Goal: Find specific page/section: Find specific page/section

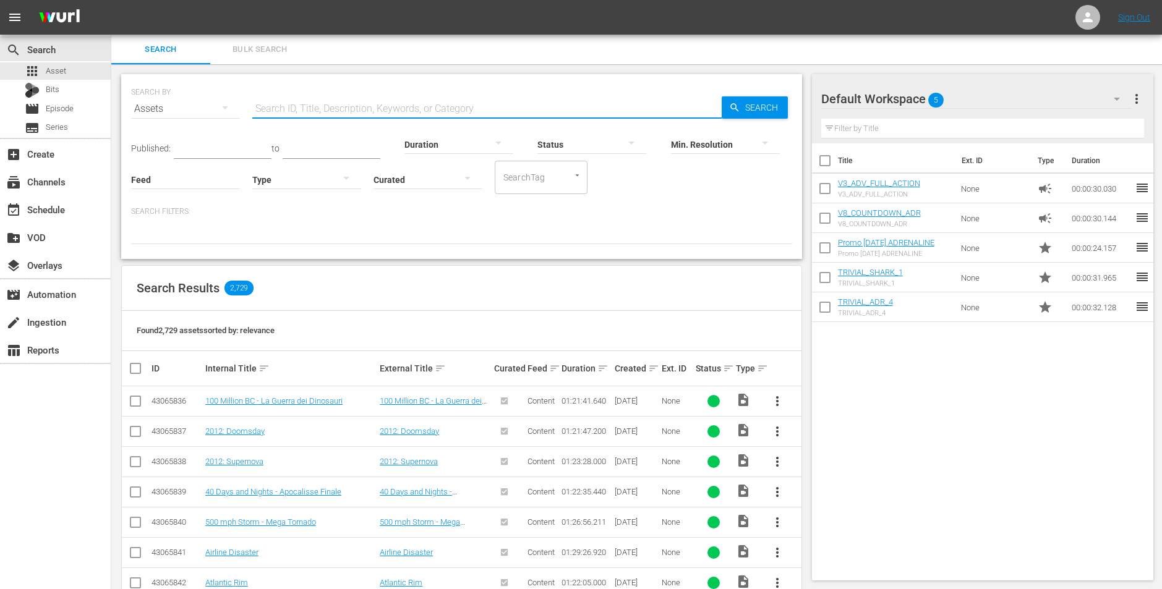
scroll to position [2, 0]
click at [339, 114] on input "text" at bounding box center [486, 108] width 469 height 30
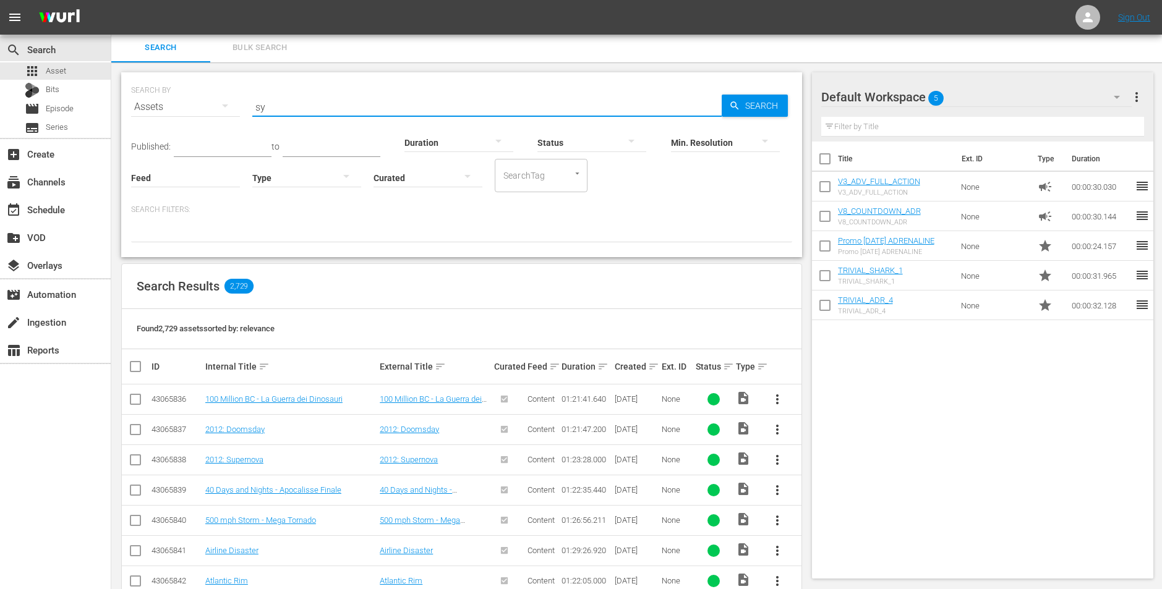
type input "s"
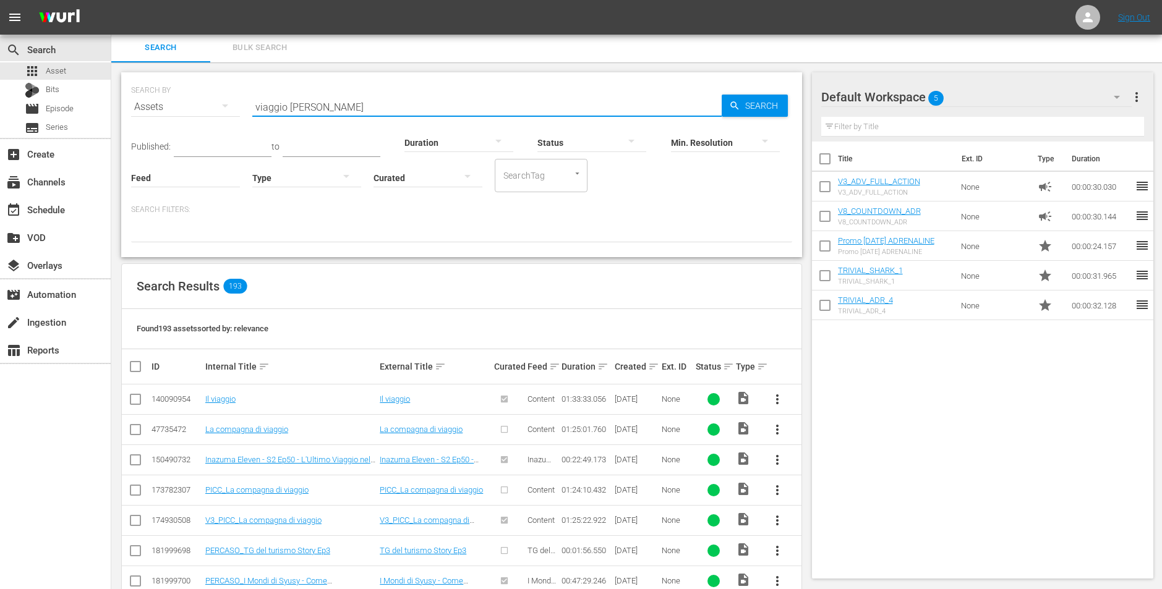
type input "viaggio [PERSON_NAME]"
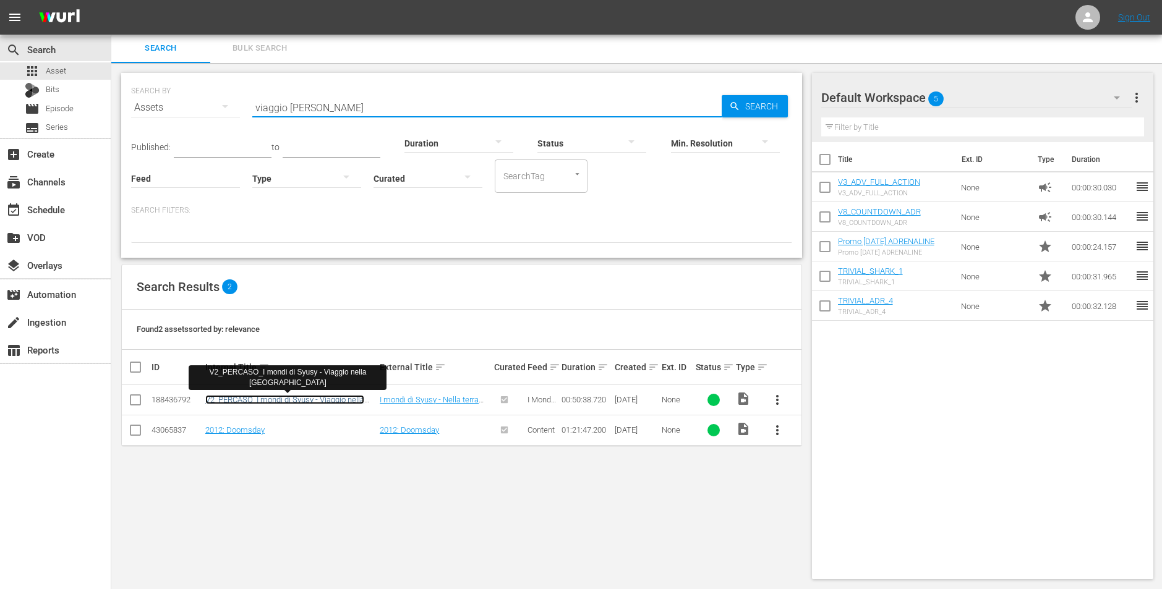
click at [328, 398] on link "V2_PERCASO_I mondi di Syusy - Viaggio nella [GEOGRAPHIC_DATA]" at bounding box center [284, 404] width 159 height 19
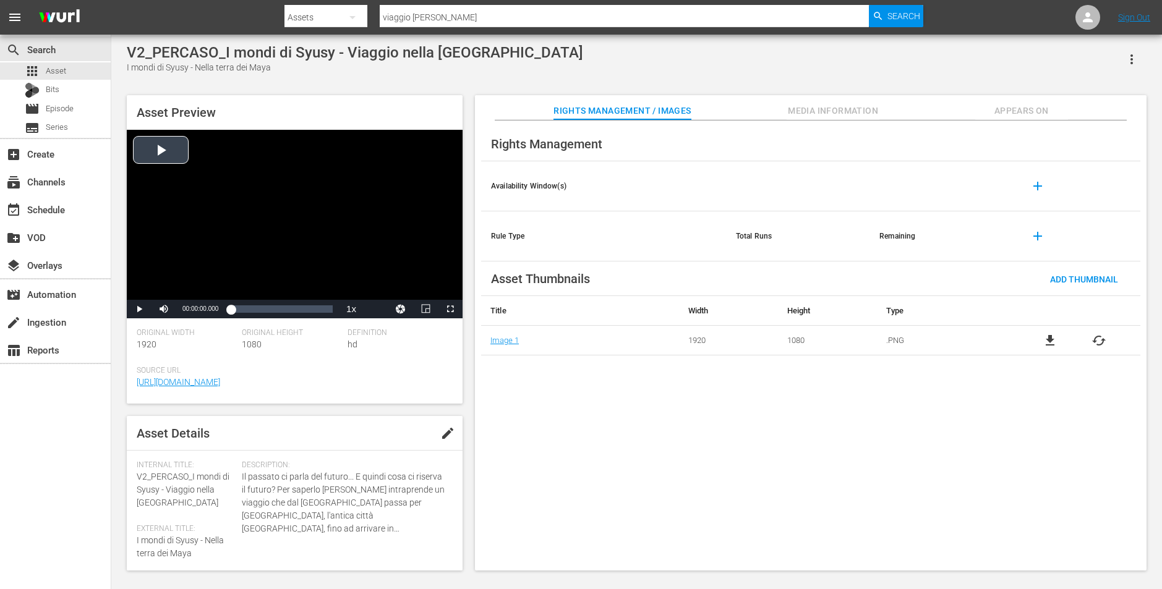
click at [159, 155] on div "Video Player" at bounding box center [295, 215] width 336 height 170
click at [260, 307] on div "Loaded : 1.18% 00:14:25.574 00:00:01.707" at bounding box center [282, 309] width 102 height 12
click at [139, 309] on span "Video Player" at bounding box center [139, 309] width 0 height 0
drag, startPoint x: 181, startPoint y: 505, endPoint x: 135, endPoint y: 477, distance: 54.1
click at [135, 477] on div "Asset Details edit Internal Title: V2_PERCASO_I mondi di Syusy - Viaggio nella …" at bounding box center [295, 493] width 336 height 155
